Goal: Task Accomplishment & Management: Use online tool/utility

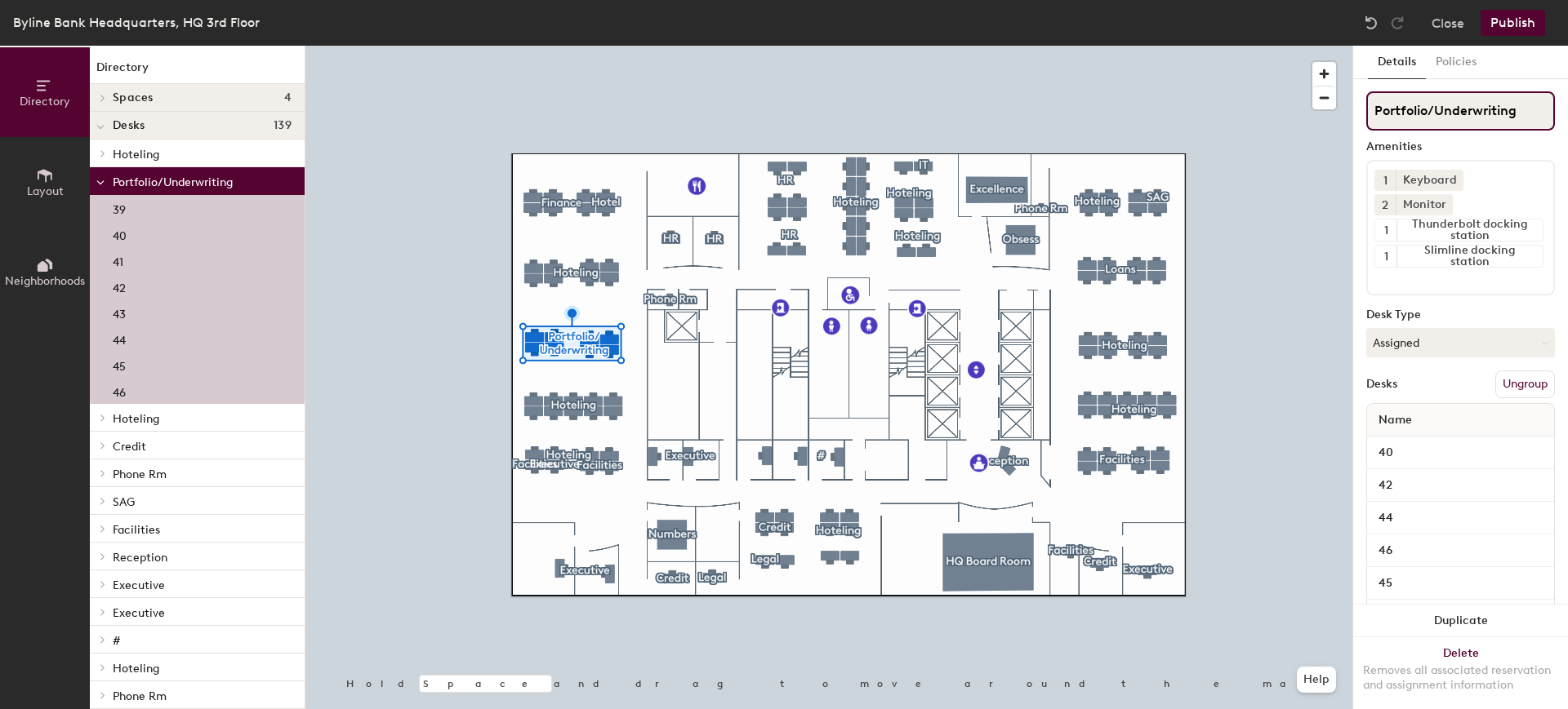
click at [1291, 121] on div "Directory Layout Neighborhoods Directory Spaces 4 Excellence HQ Board Room Numb…" at bounding box center [784, 377] width 1568 height 664
type input "Hoteling"
click at [1439, 334] on button "Assigned" at bounding box center [1460, 343] width 188 height 30
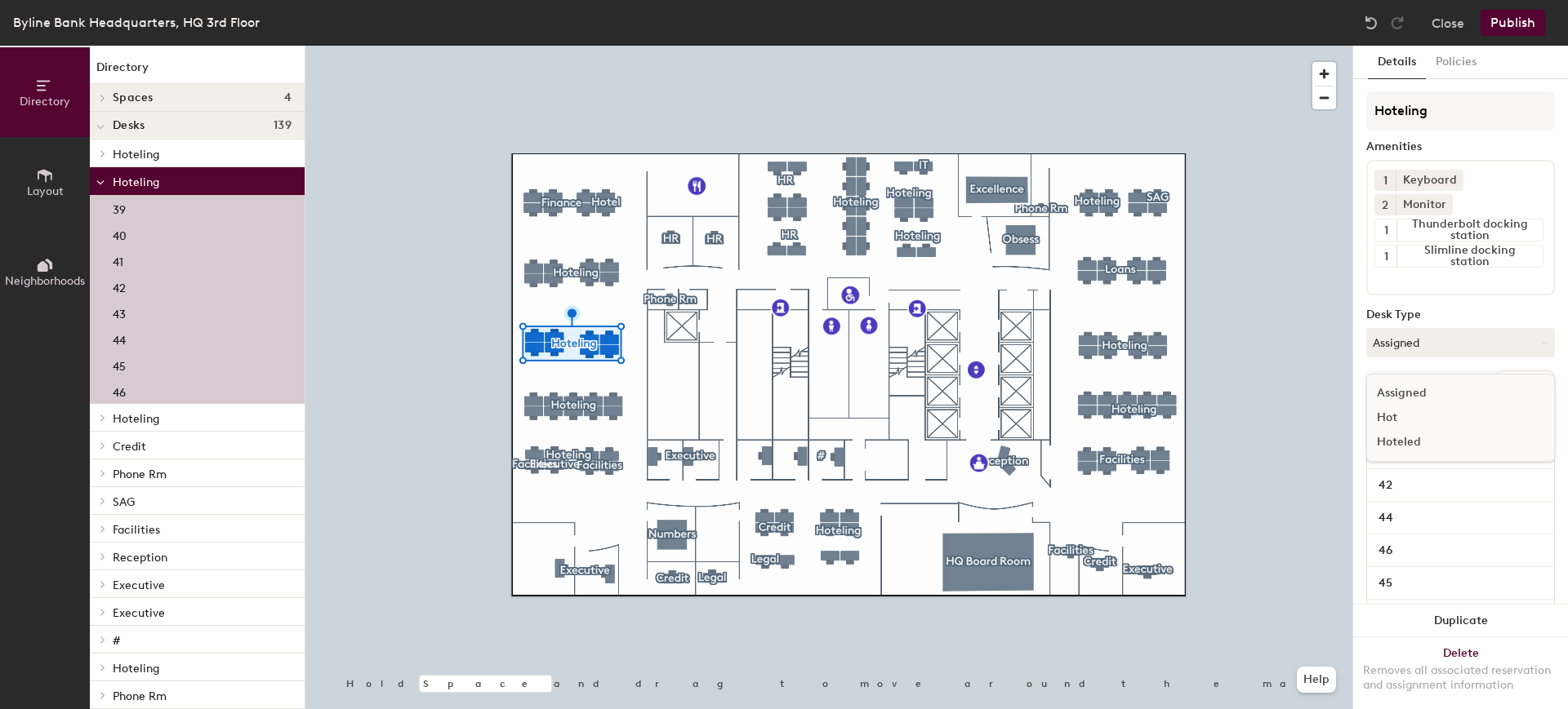
click at [1388, 416] on div "Hot" at bounding box center [1448, 418] width 163 height 24
click at [1412, 348] on button "Hot" at bounding box center [1460, 343] width 188 height 30
click at [1419, 441] on div "Hoteled" at bounding box center [1448, 442] width 163 height 24
click at [1498, 33] on button "Publish" at bounding box center [1513, 23] width 65 height 26
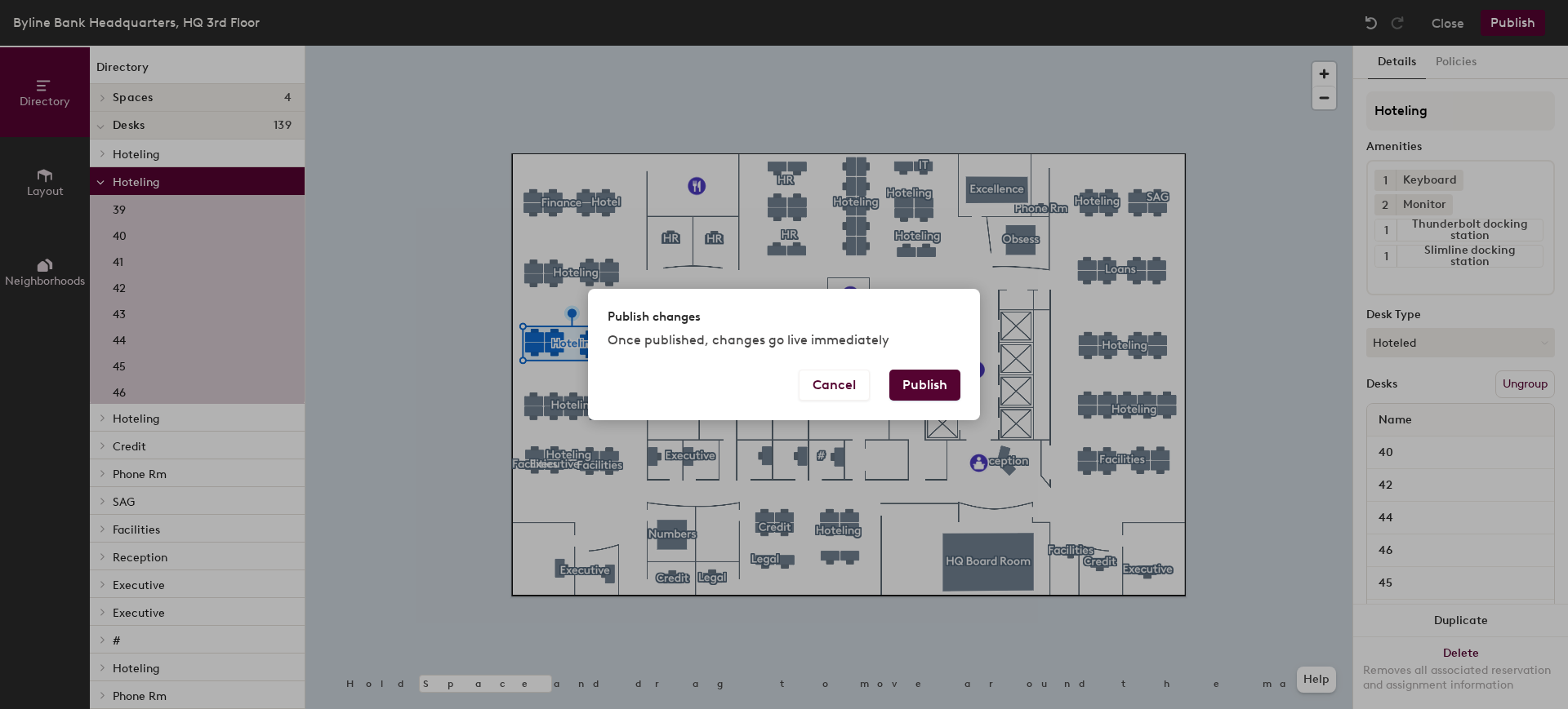
click at [917, 378] on button "Publish" at bounding box center [924, 385] width 71 height 31
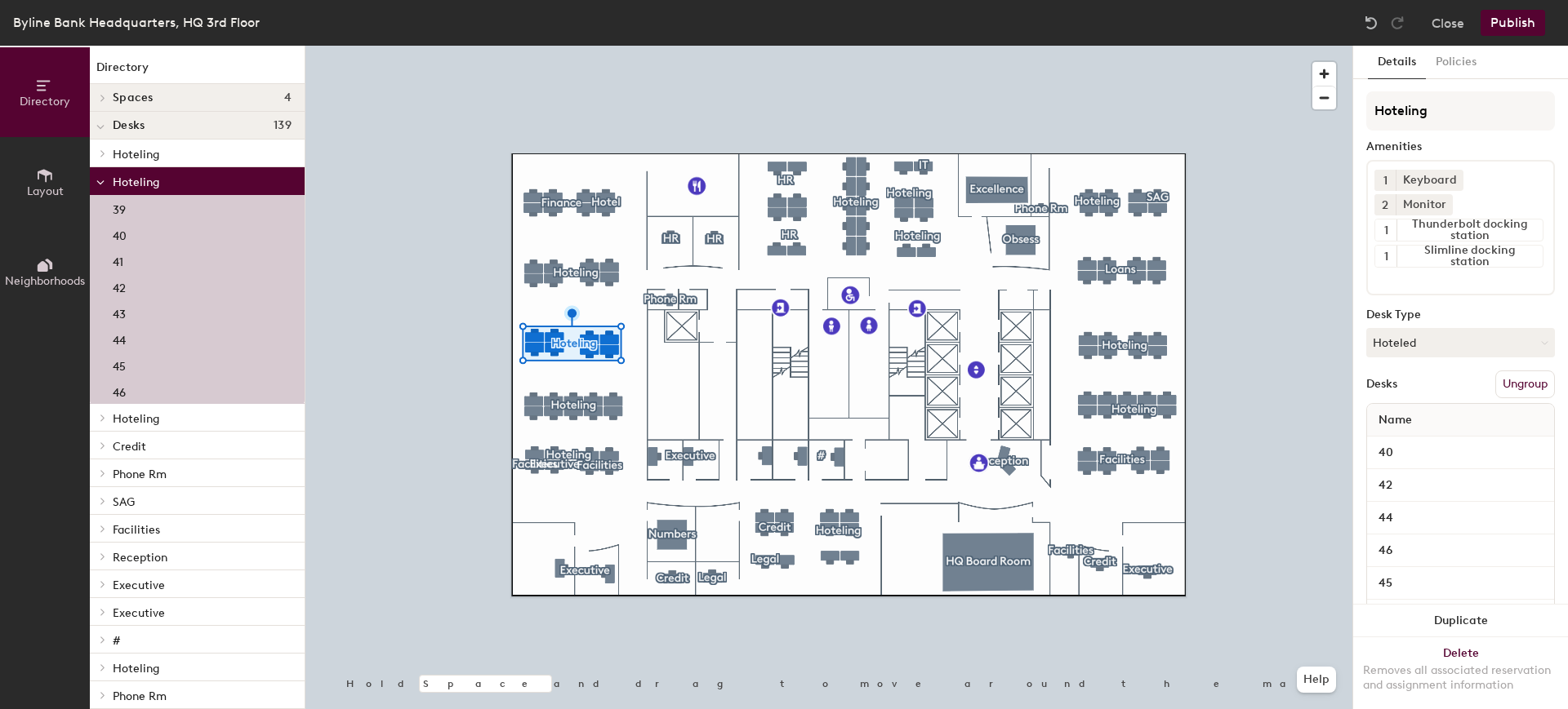
click at [1501, 19] on button "Publish" at bounding box center [1513, 23] width 65 height 26
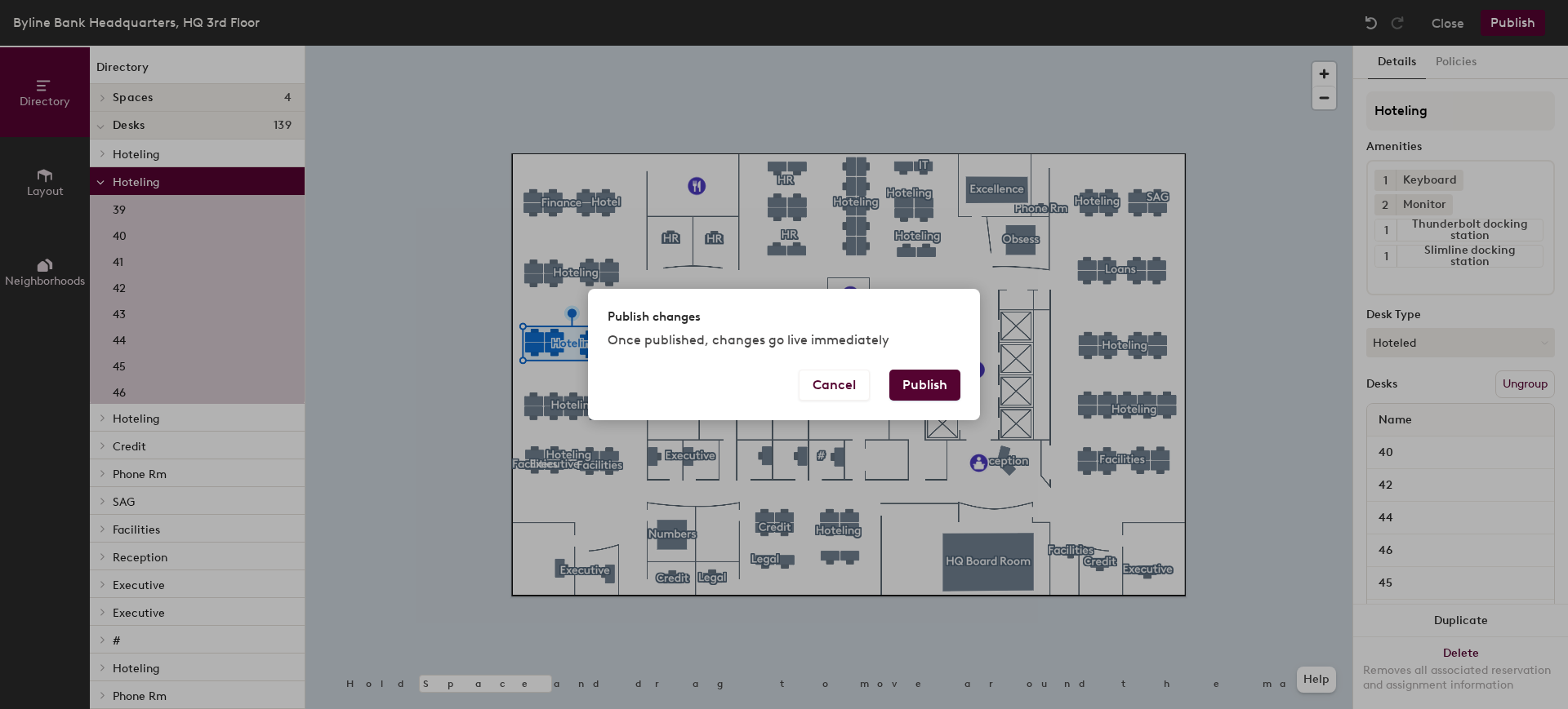
click at [926, 371] on button "Publish" at bounding box center [924, 385] width 71 height 31
